Goal: Task Accomplishment & Management: Use online tool/utility

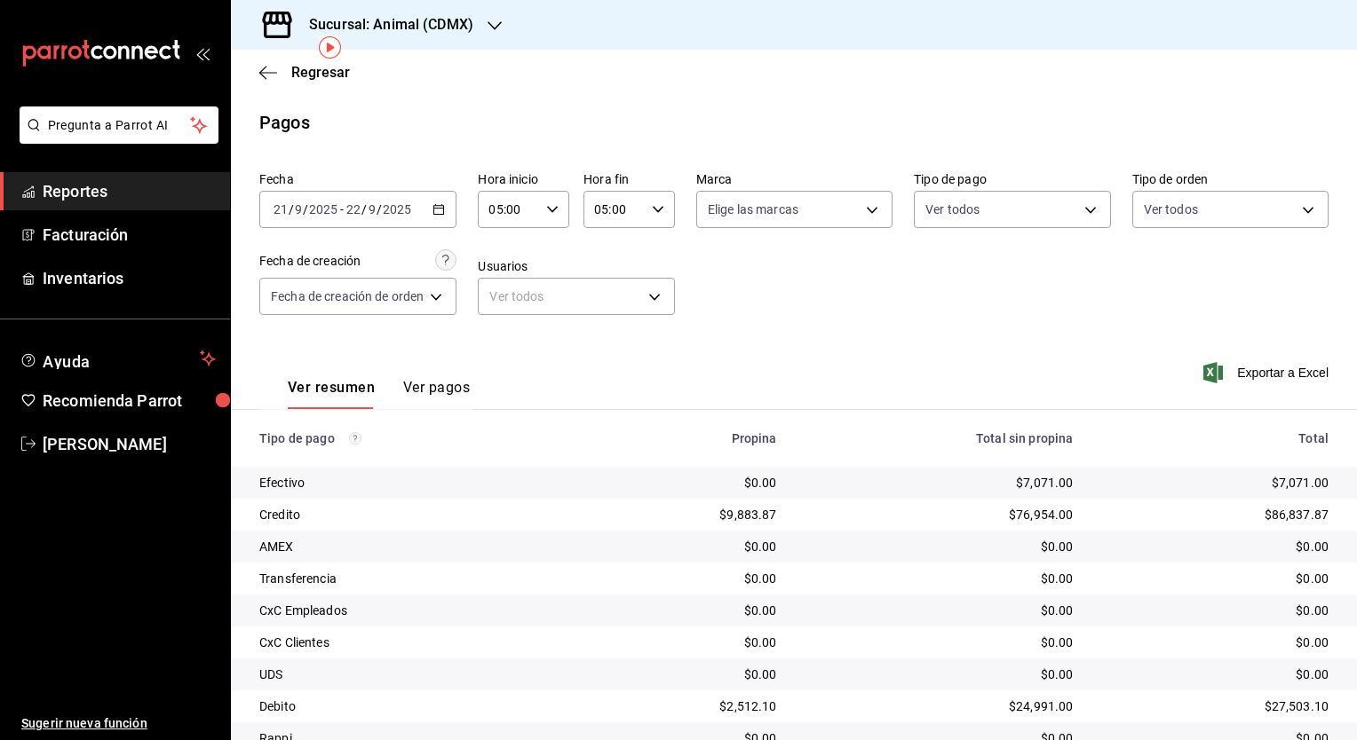
scroll to position [75, 0]
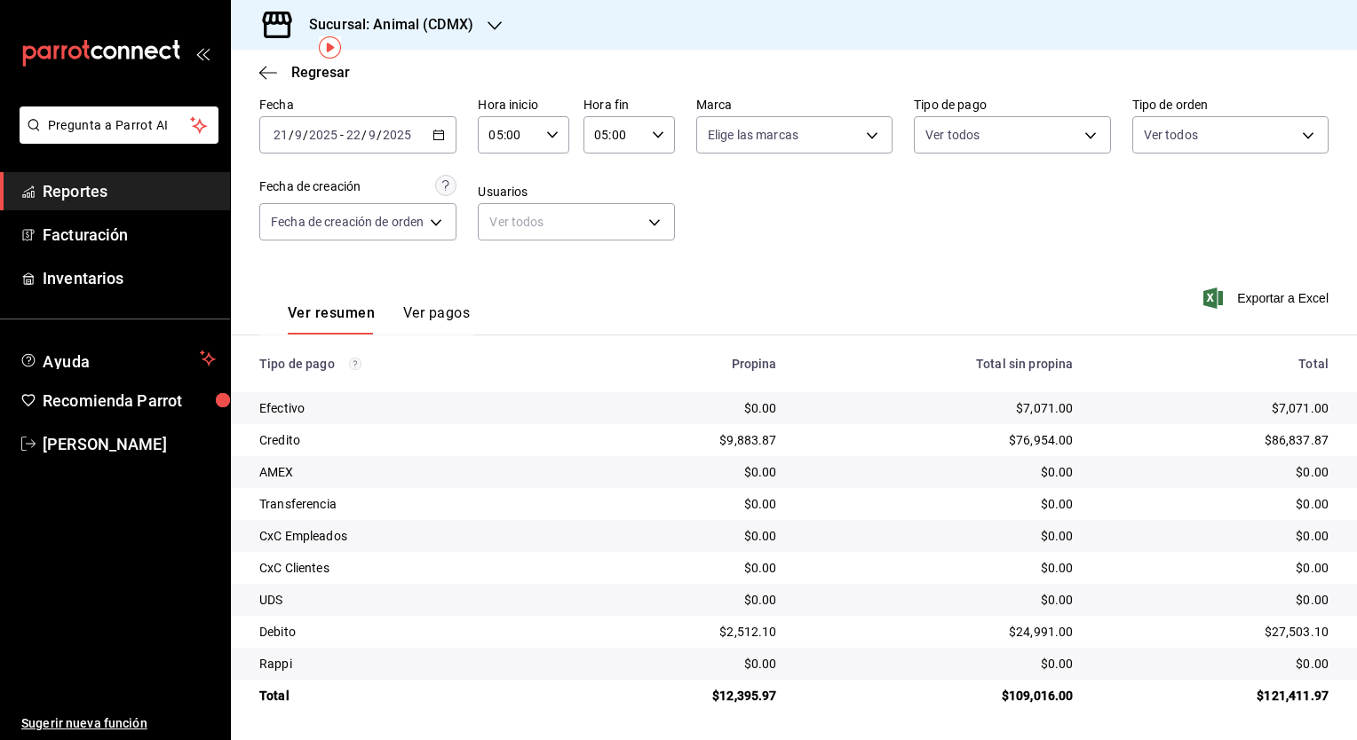
click at [631, 89] on div "Regresar" at bounding box center [794, 72] width 1126 height 45
click at [385, 25] on h3 "Sucursal: Animal (CDMX)" at bounding box center [384, 24] width 178 height 21
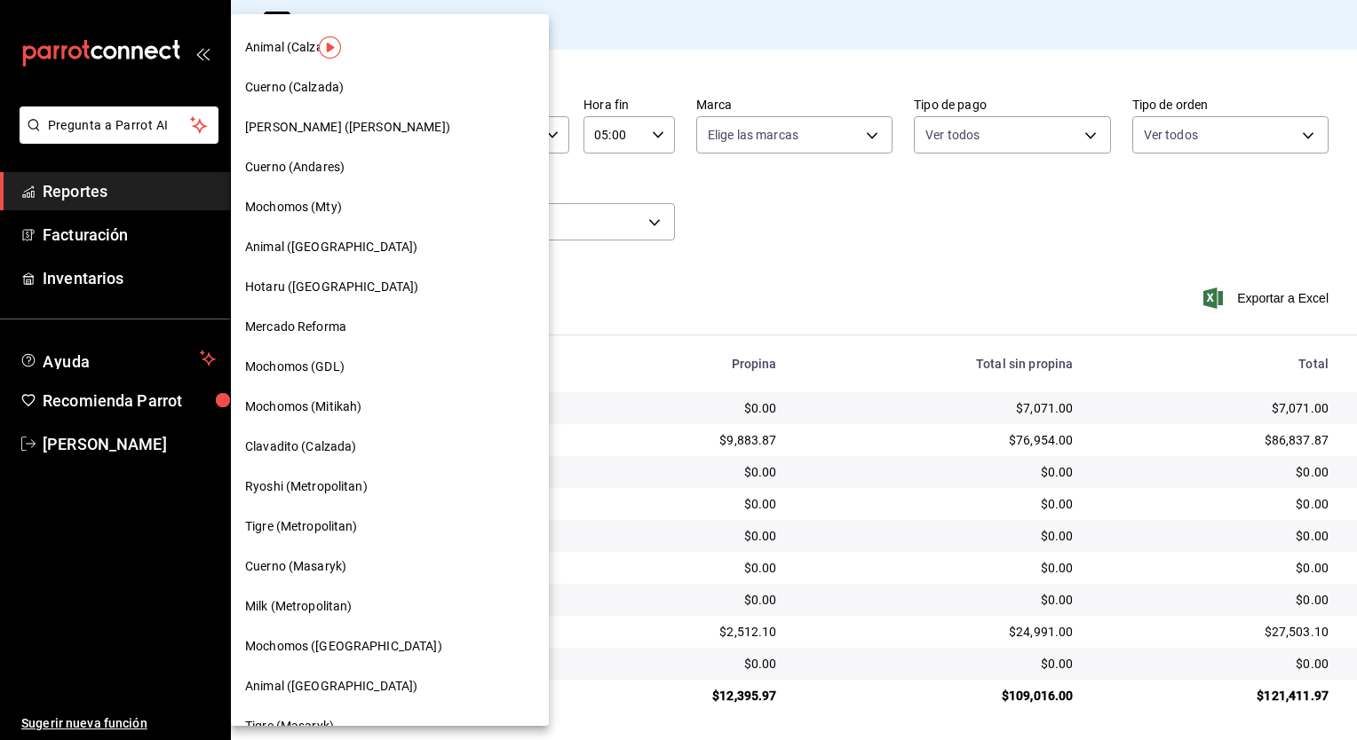
scroll to position [899, 0]
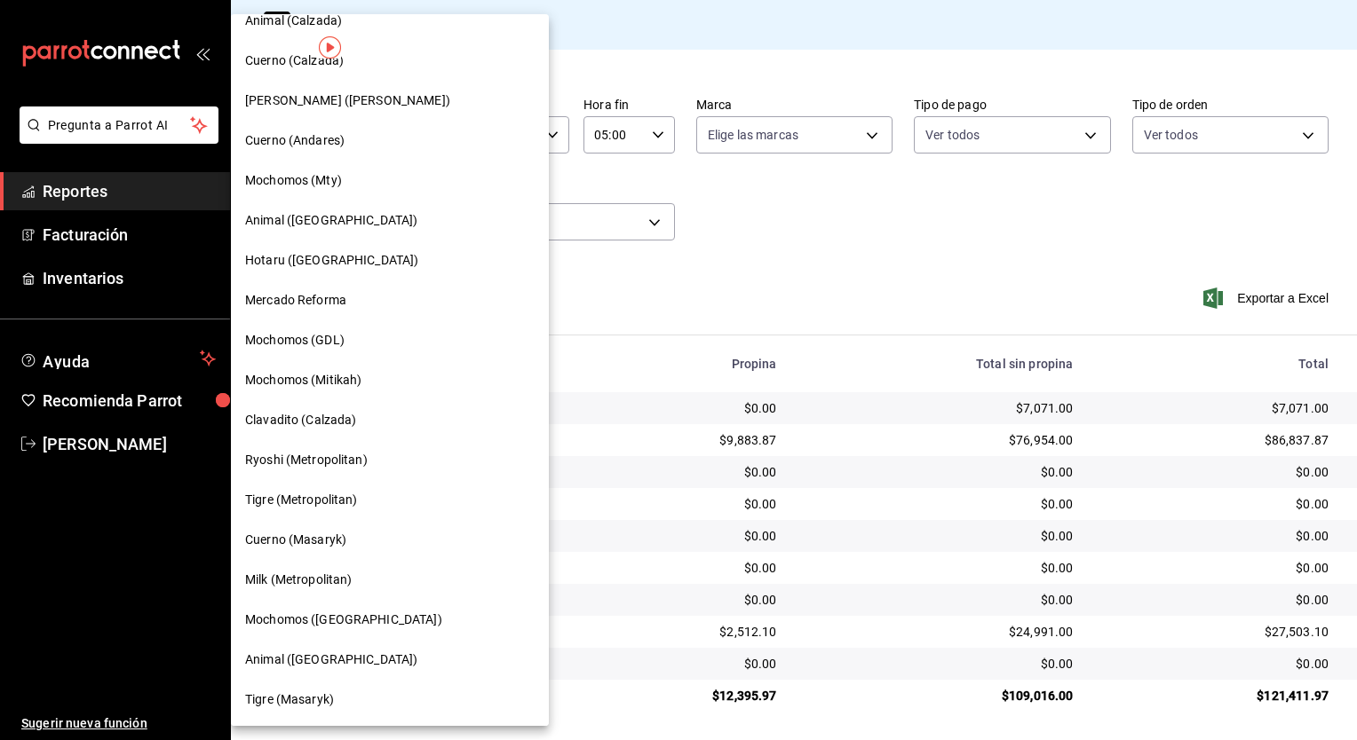
click at [329, 389] on span "Mochomos (Mitikah)" at bounding box center [303, 380] width 116 height 19
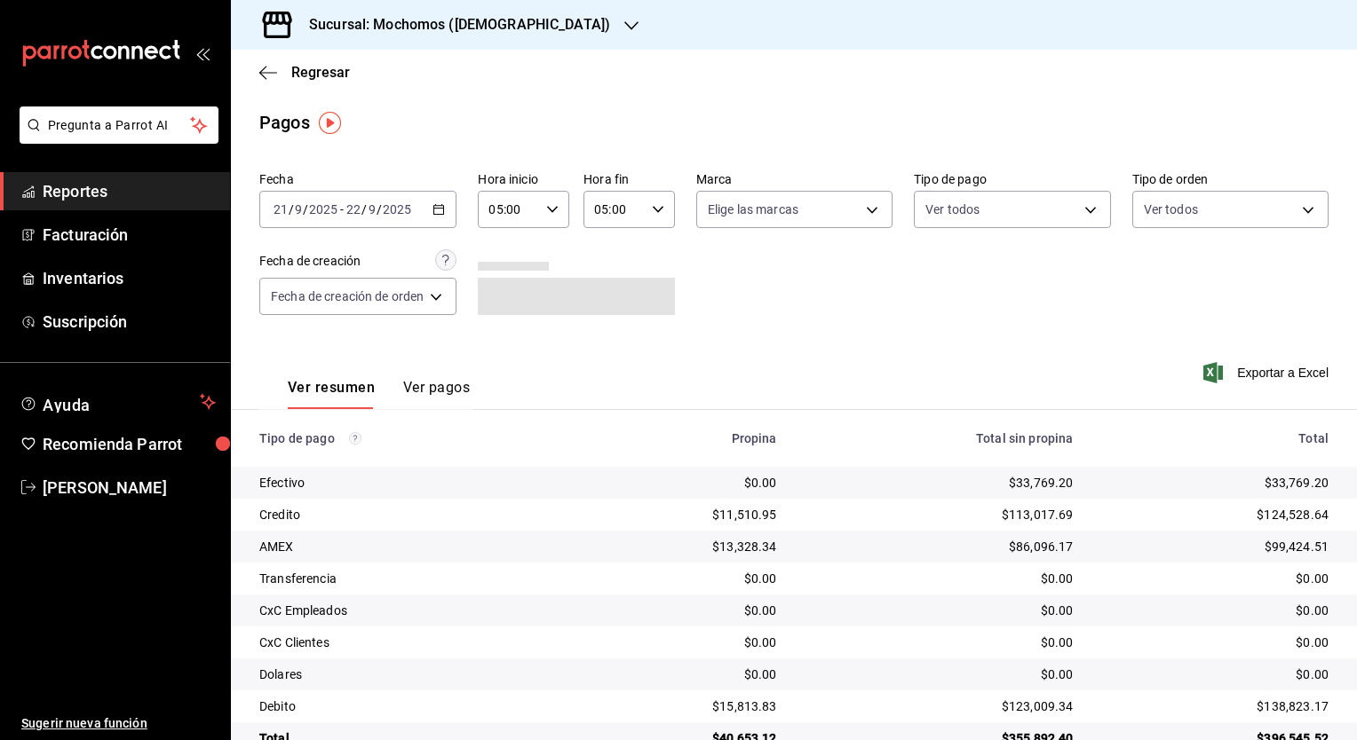
click at [439, 212] on icon "button" at bounding box center [438, 209] width 12 height 12
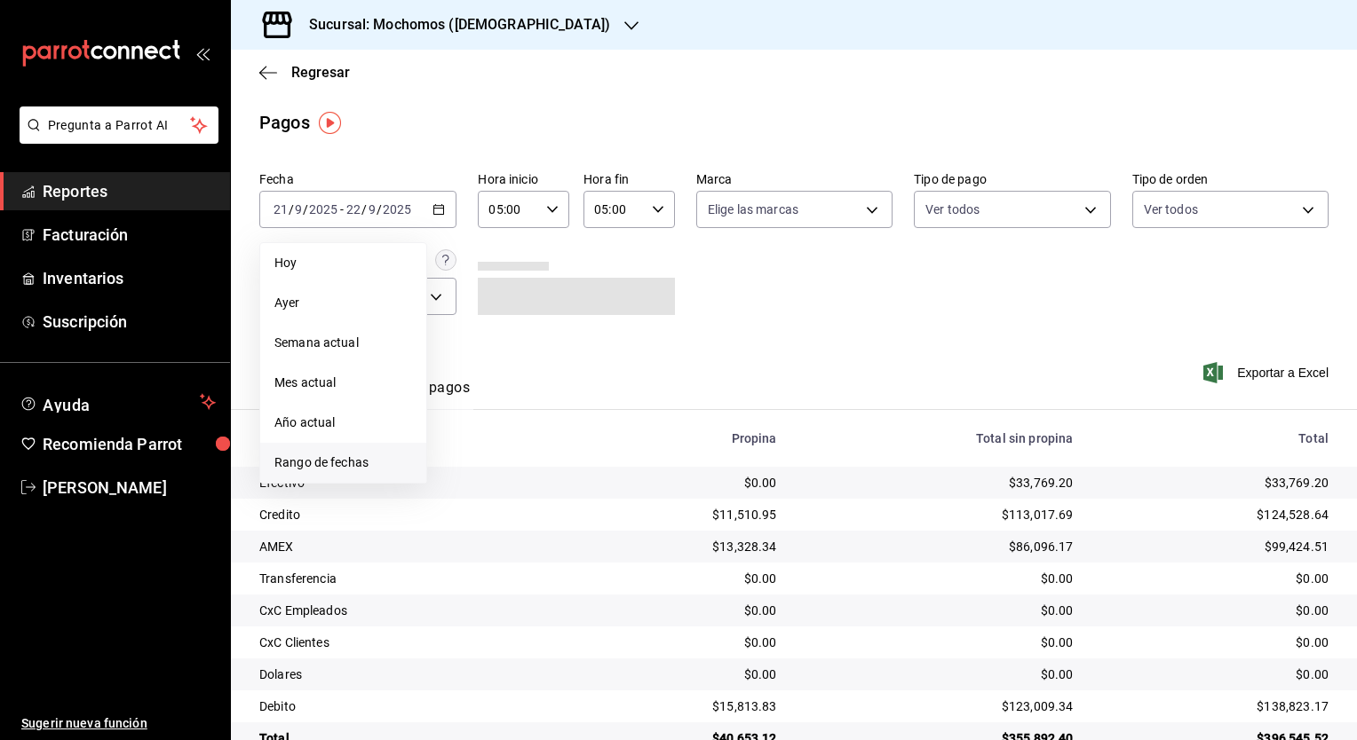
click at [348, 471] on span "Rango de fechas" at bounding box center [343, 463] width 138 height 19
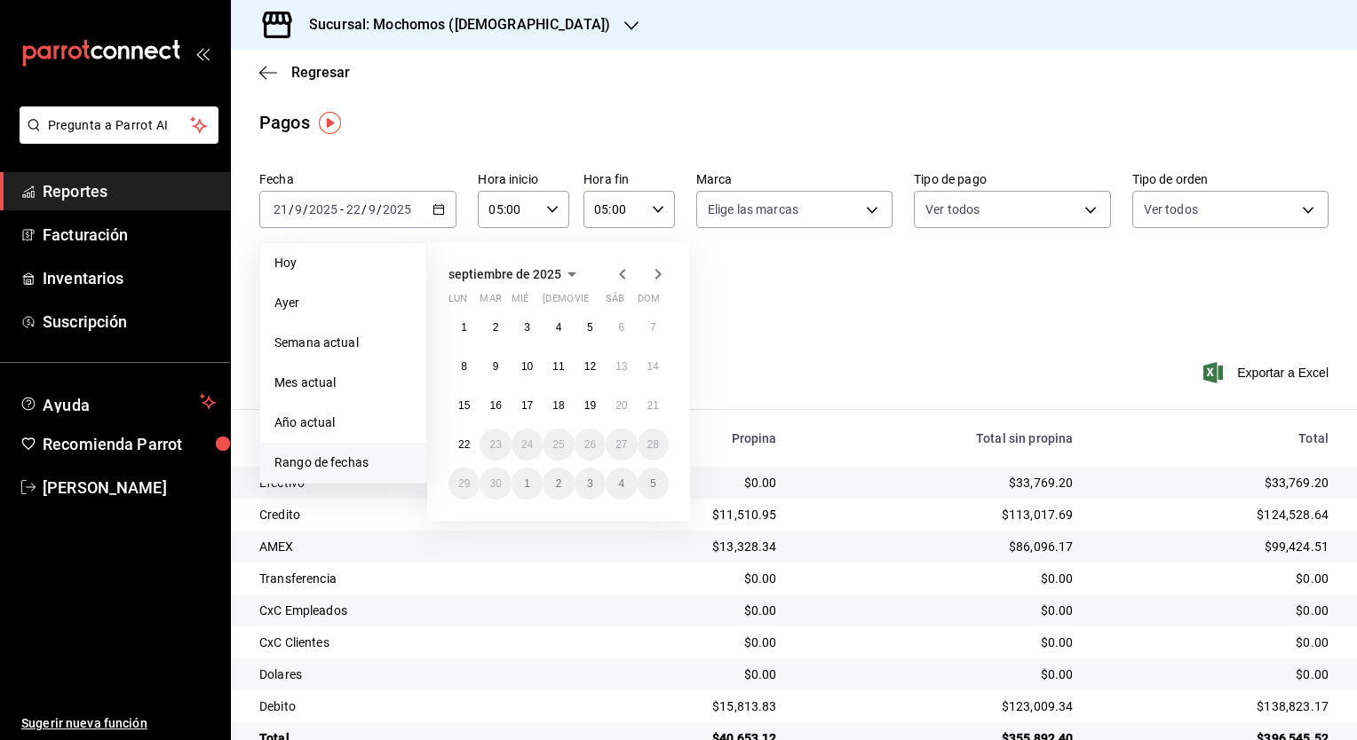
click at [634, 270] on div at bounding box center [640, 274] width 57 height 21
click at [625, 272] on icon "button" at bounding box center [622, 274] width 21 height 21
click at [612, 265] on icon "button" at bounding box center [622, 274] width 21 height 21
click at [645, 447] on button "24" at bounding box center [652, 445] width 31 height 32
click at [526, 478] on abbr "27" at bounding box center [527, 484] width 12 height 12
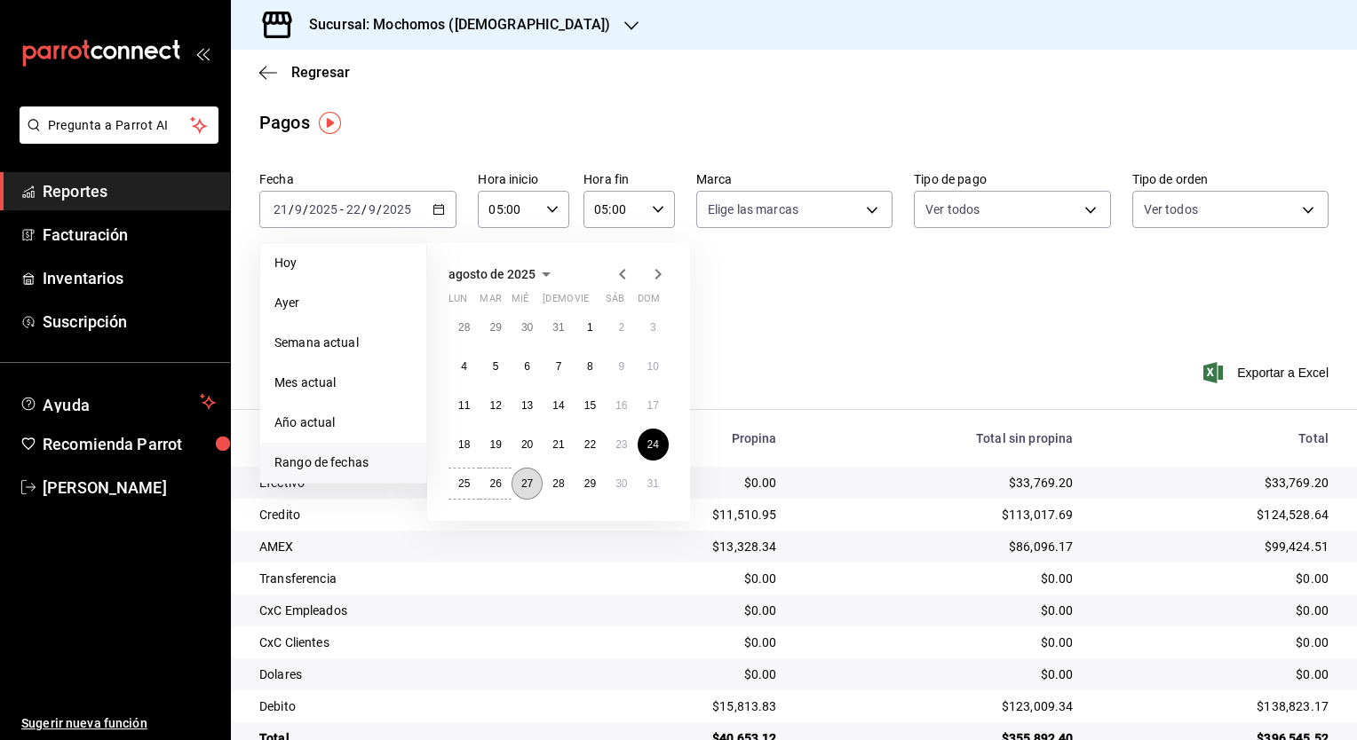
type input "00:00"
type input "23:59"
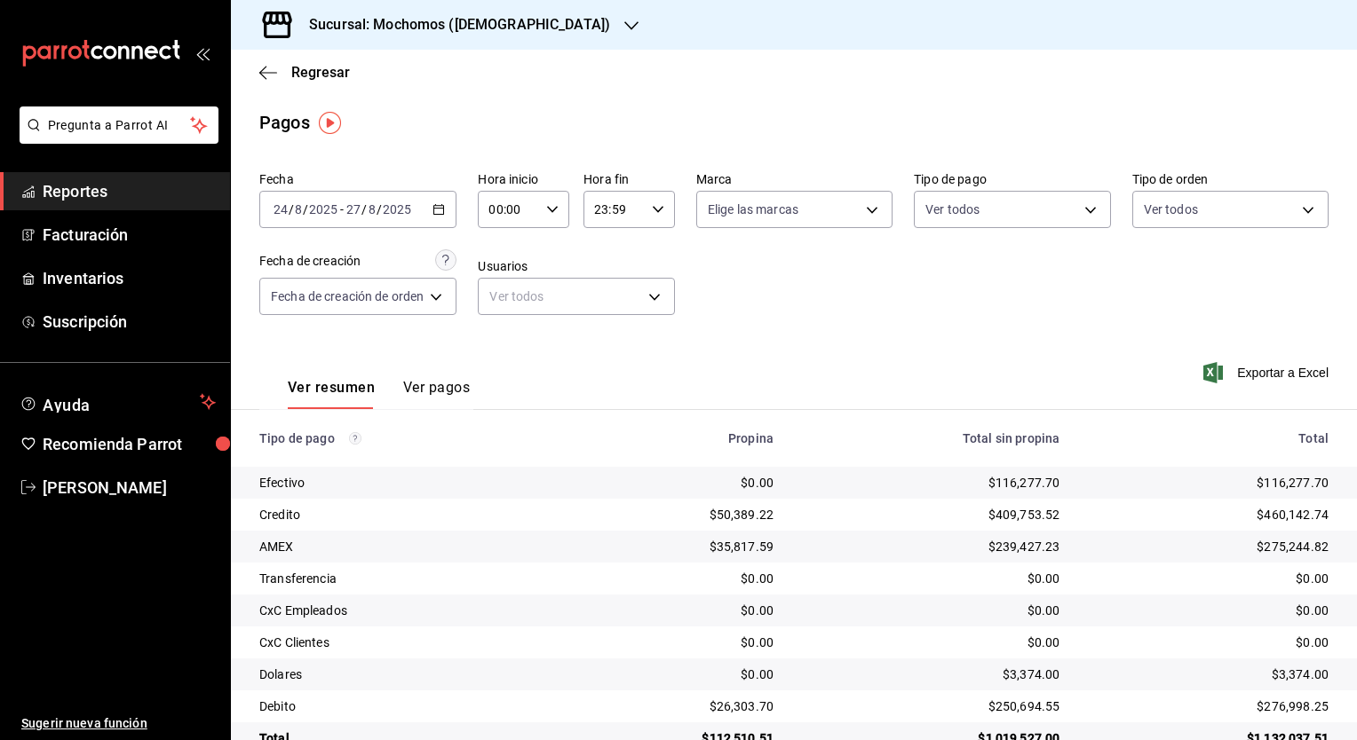
click at [443, 384] on button "Ver pagos" at bounding box center [436, 394] width 67 height 30
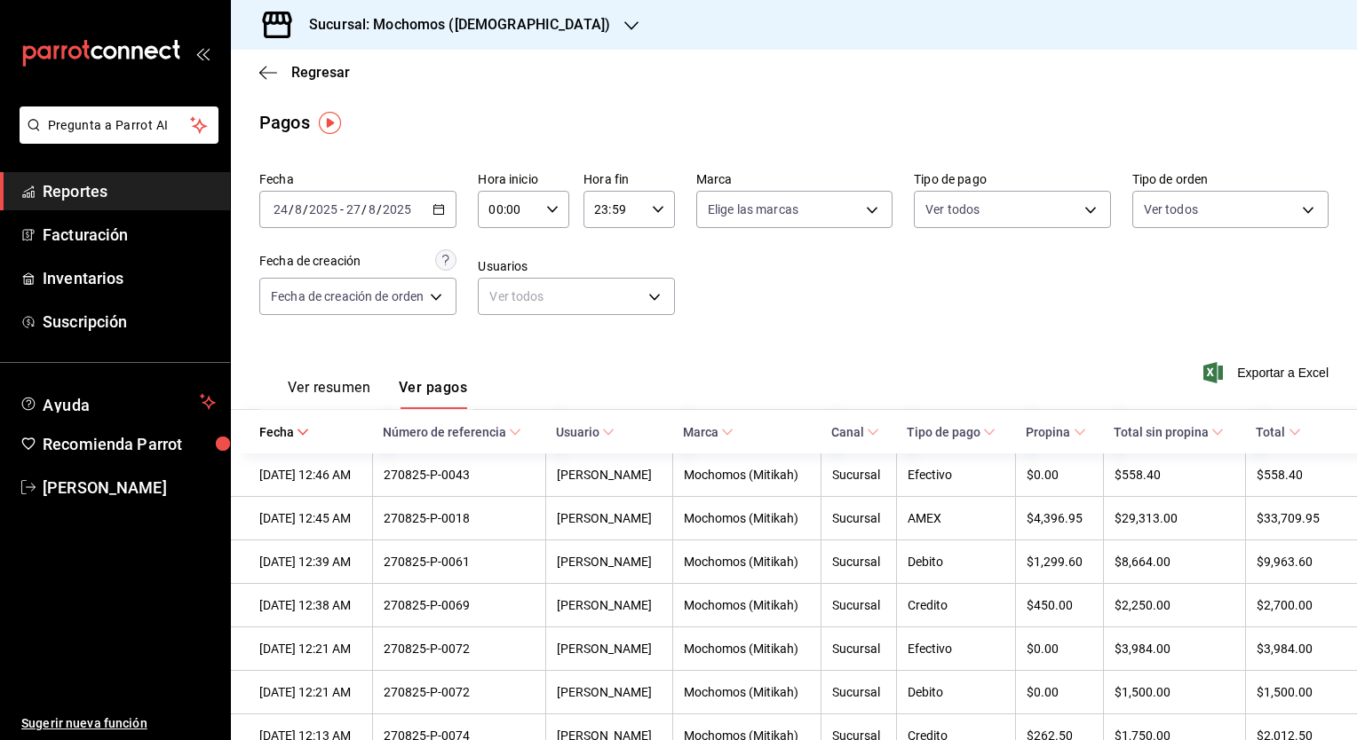
click at [1264, 439] on span "Total" at bounding box center [1277, 432] width 44 height 14
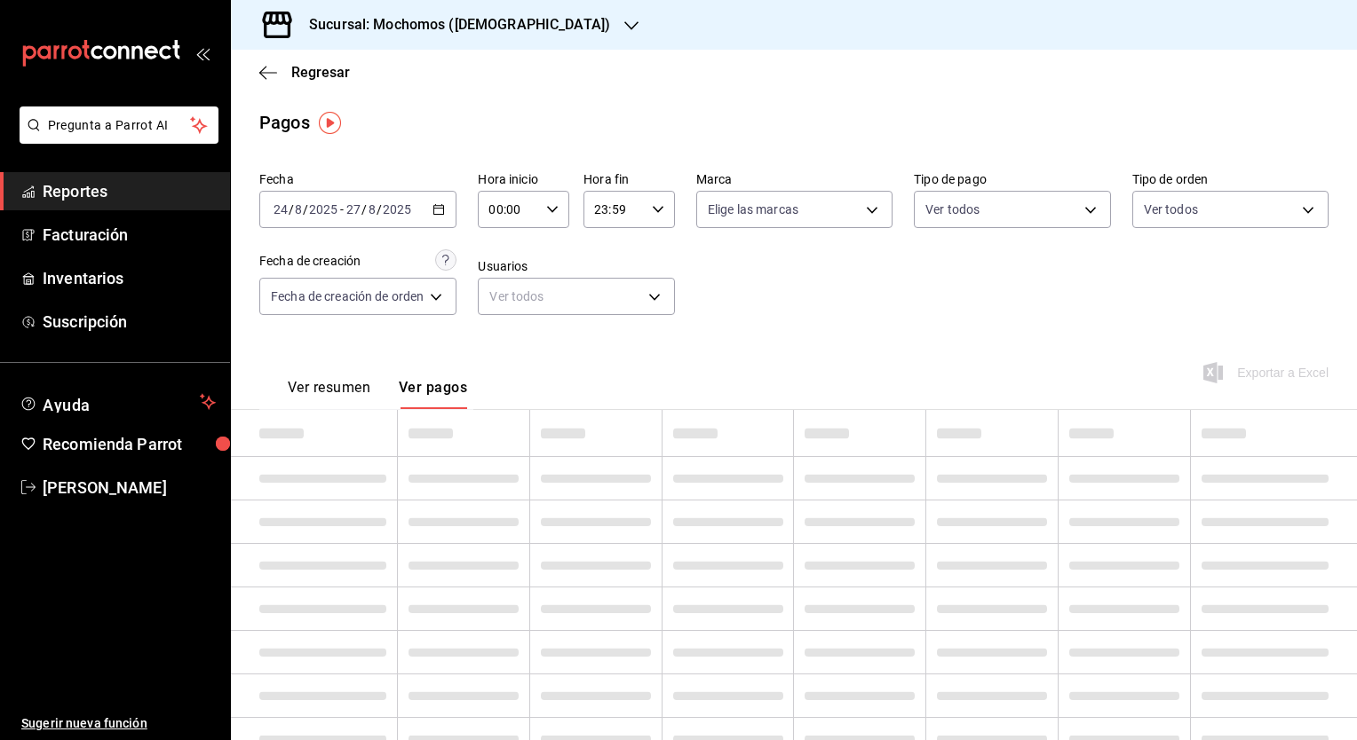
click at [1264, 439] on td at bounding box center [1273, 433] width 167 height 47
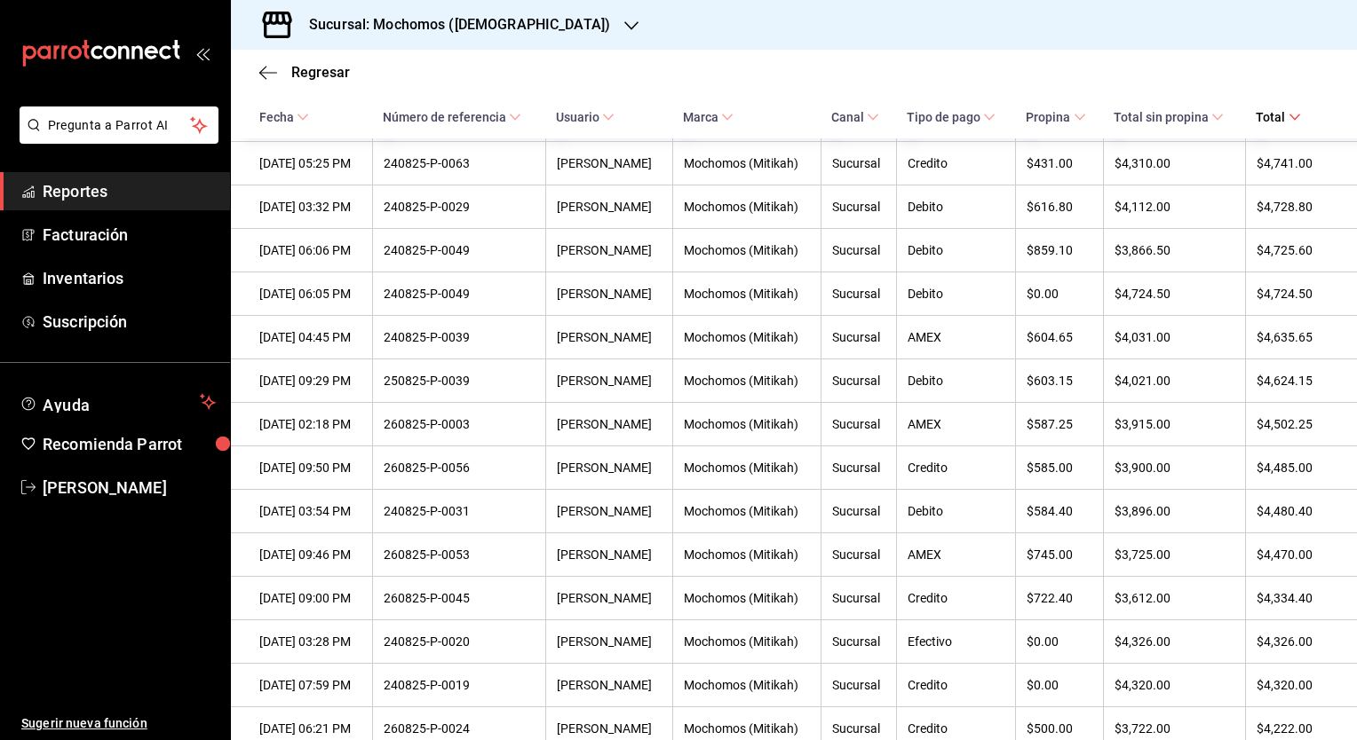
scroll to position [2881, 0]
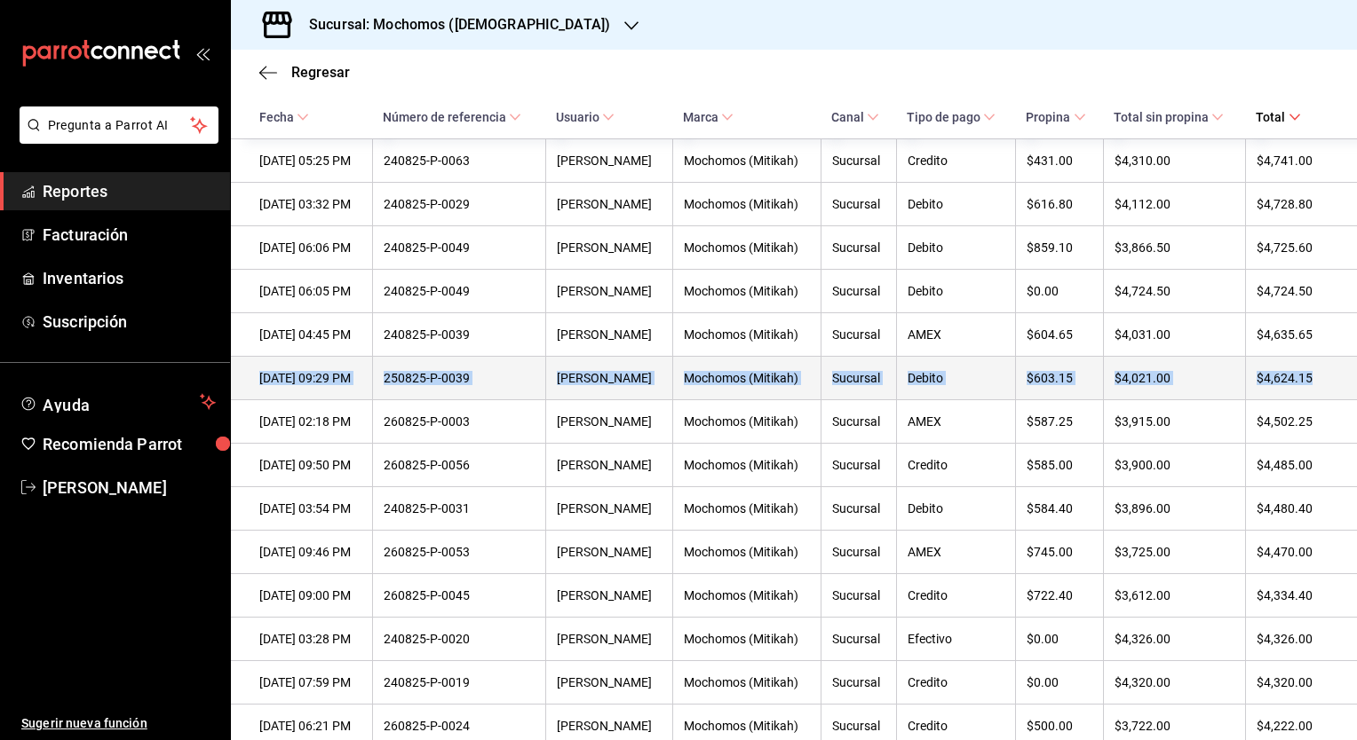
drag, startPoint x: 1336, startPoint y: 416, endPoint x: 257, endPoint y: 417, distance: 1079.6
click at [257, 400] on tr "[DATE] 09:29 PM 250825-P-0039 [PERSON_NAME] (Mitikah) Sucursal Debito $603.15 $…" at bounding box center [794, 379] width 1126 height 44
copy tr "[DATE] 09:29 PM 250825-P-0039 [PERSON_NAME] (Mitikah) Sucursal Debito $603.15 $…"
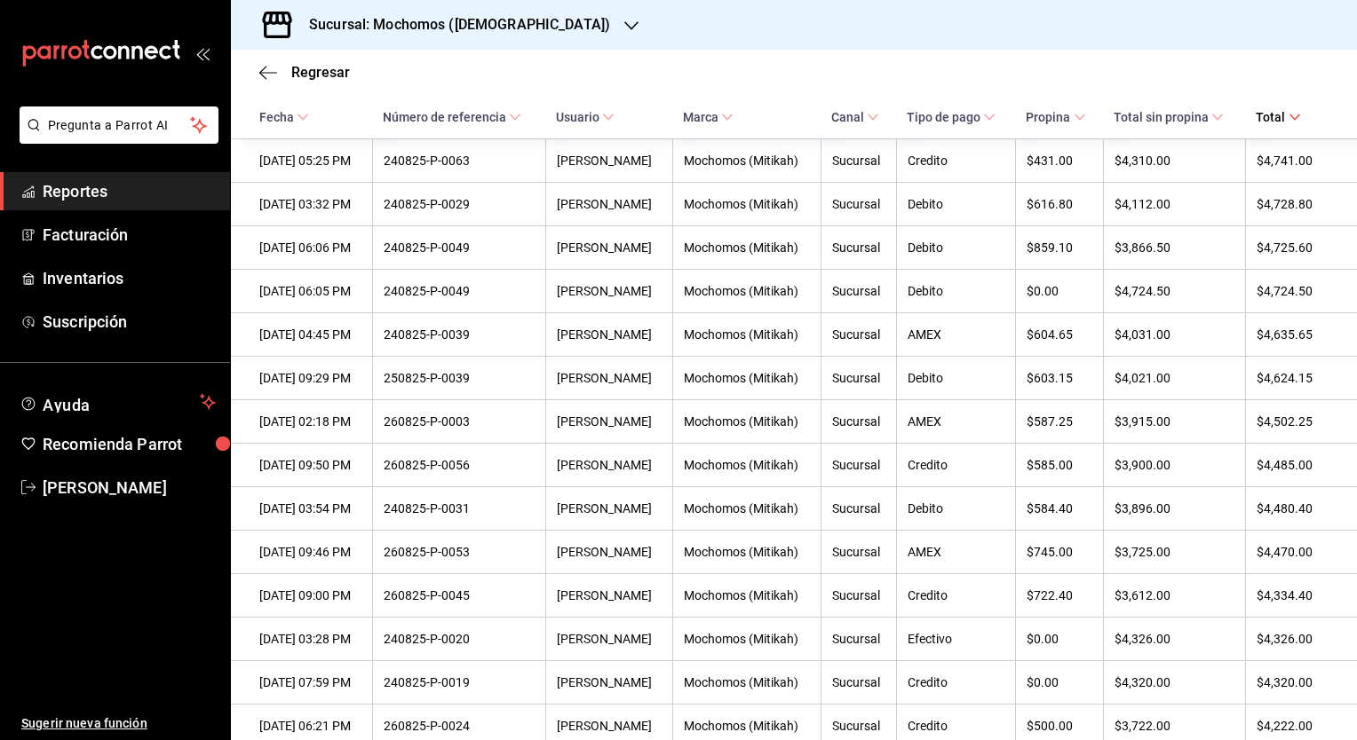
click at [458, 31] on h3 "Sucursal: Mochomos ([DEMOGRAPHIC_DATA])" at bounding box center [452, 24] width 315 height 21
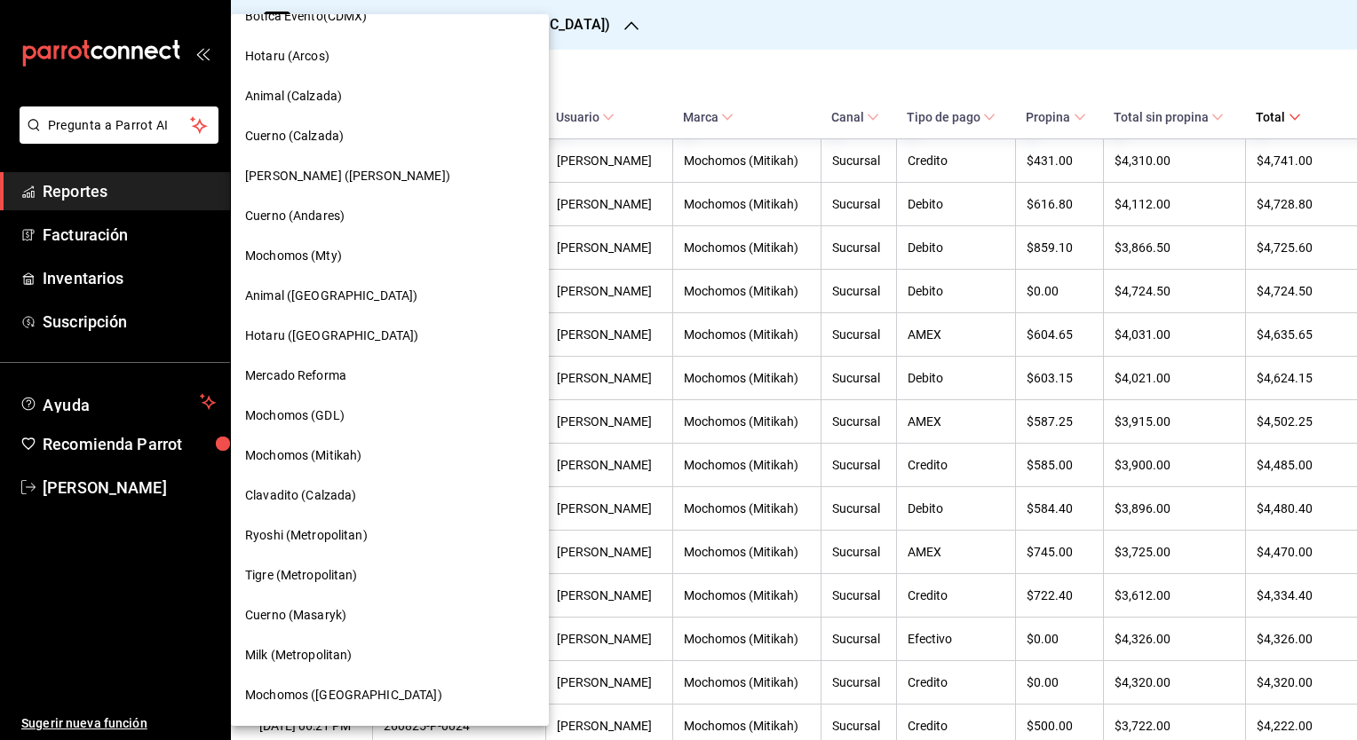
scroll to position [899, 0]
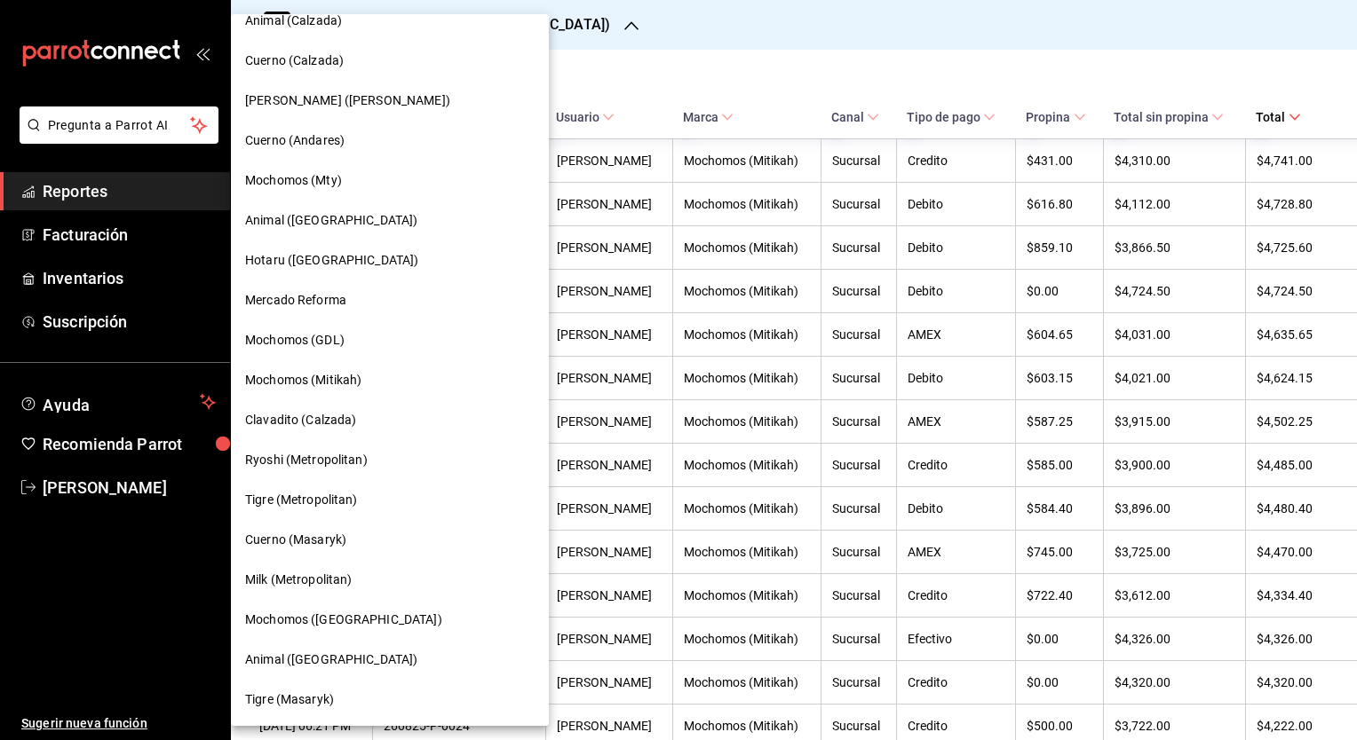
click at [291, 575] on span "Milk (Metropolitan)" at bounding box center [298, 580] width 107 height 19
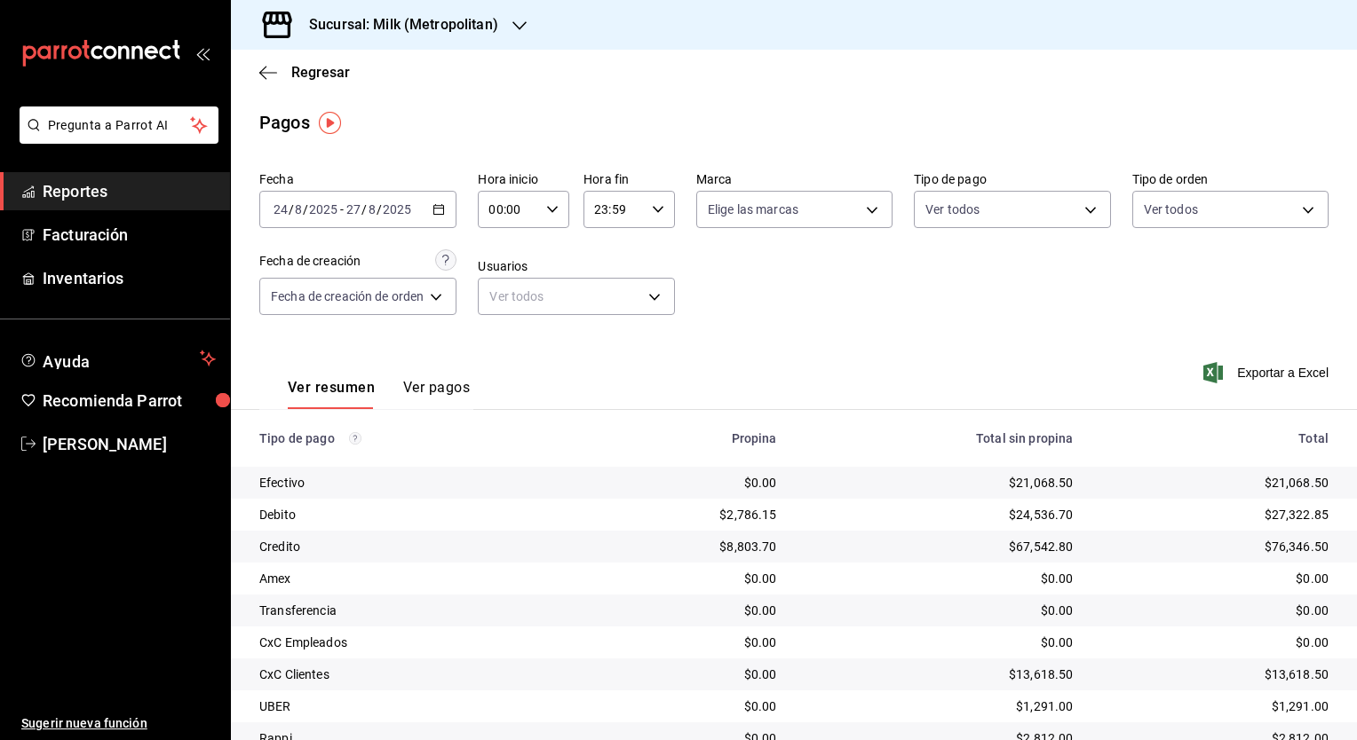
click at [437, 218] on div "[DATE] [DATE] - [DATE] [DATE]" at bounding box center [357, 209] width 197 height 37
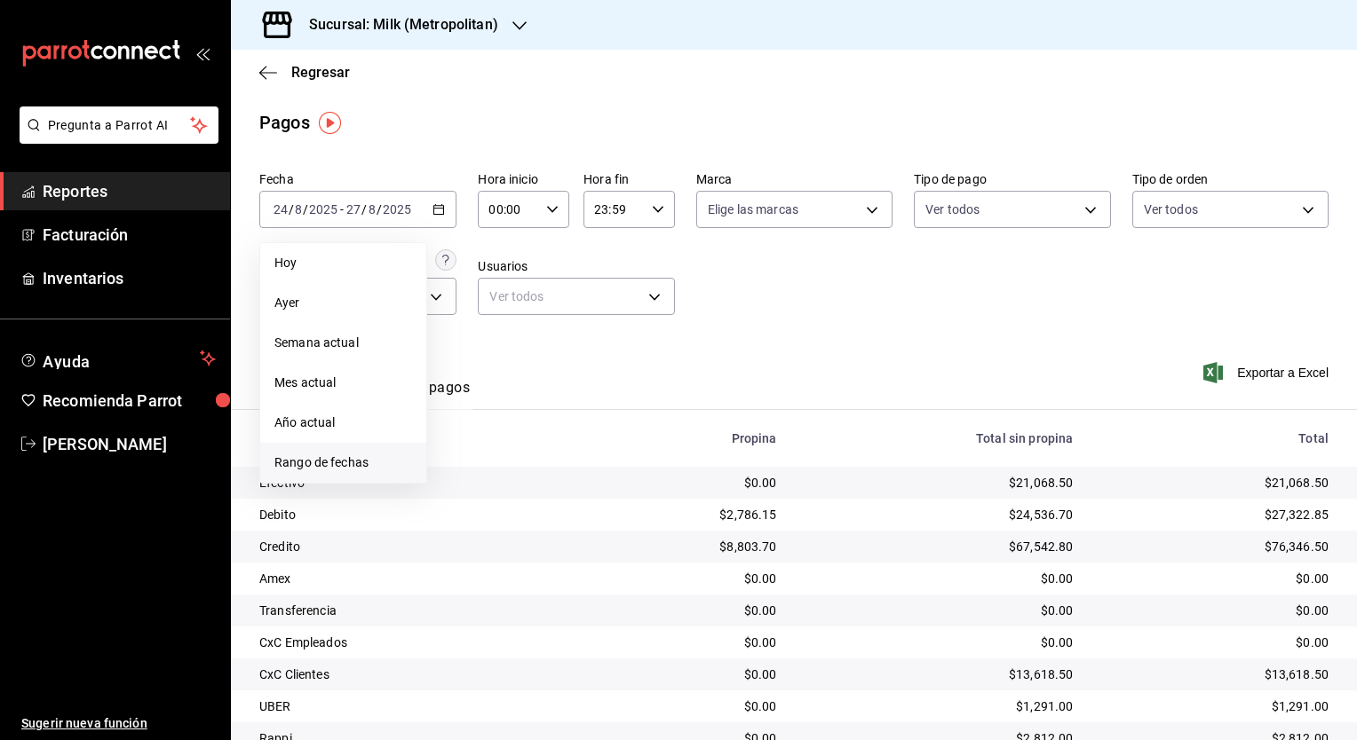
click at [380, 467] on span "Rango de fechas" at bounding box center [343, 463] width 138 height 19
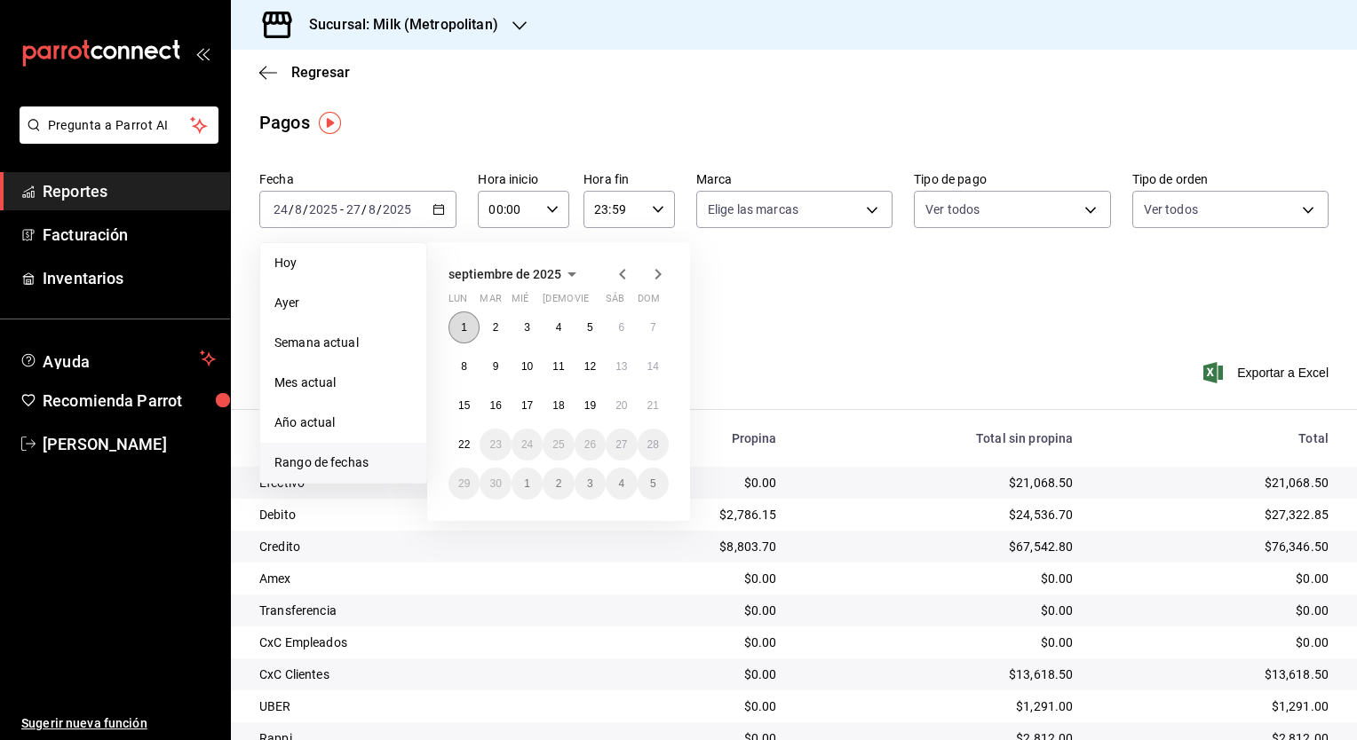
click at [463, 328] on abbr "1" at bounding box center [464, 327] width 6 height 12
click at [472, 447] on button "22" at bounding box center [463, 445] width 31 height 32
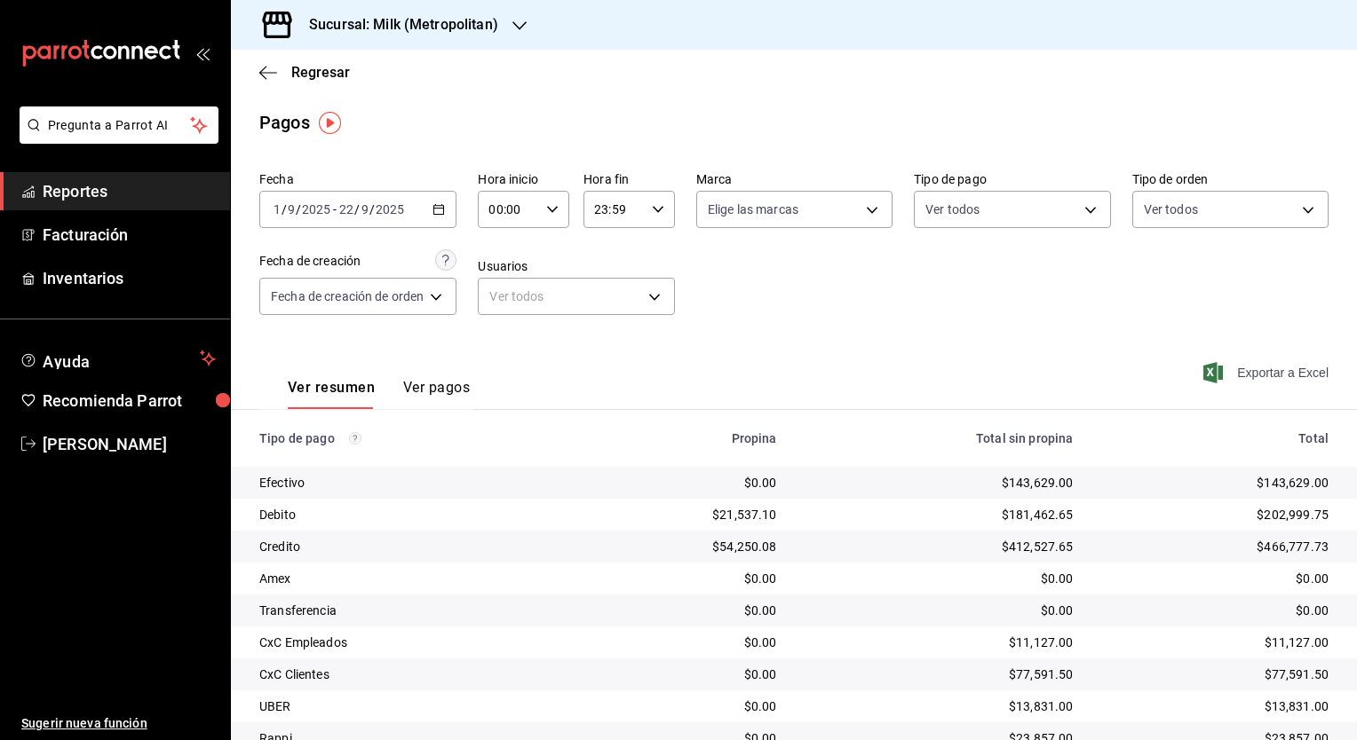
click at [1239, 374] on span "Exportar a Excel" at bounding box center [1268, 372] width 122 height 21
